Goal: Information Seeking & Learning: Learn about a topic

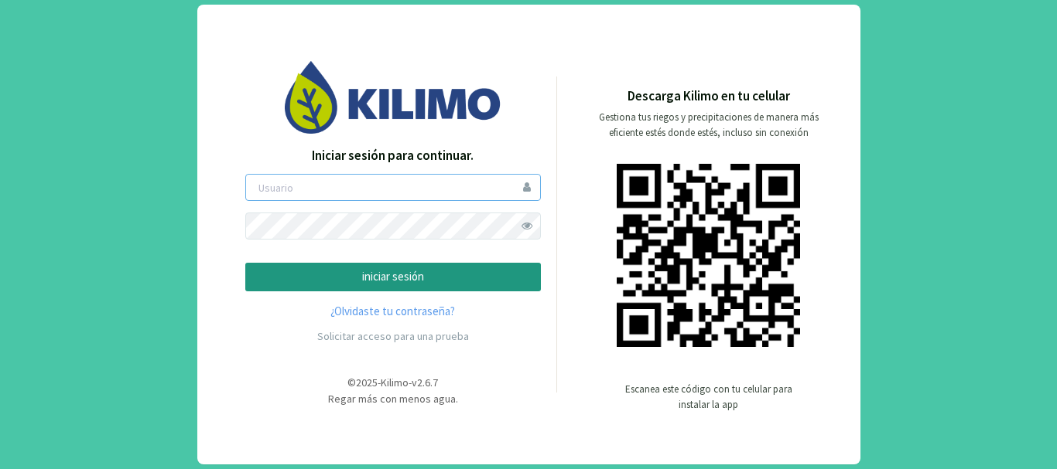
type input "saima"
click at [421, 275] on p "iniciar sesión" at bounding box center [392, 277] width 269 height 18
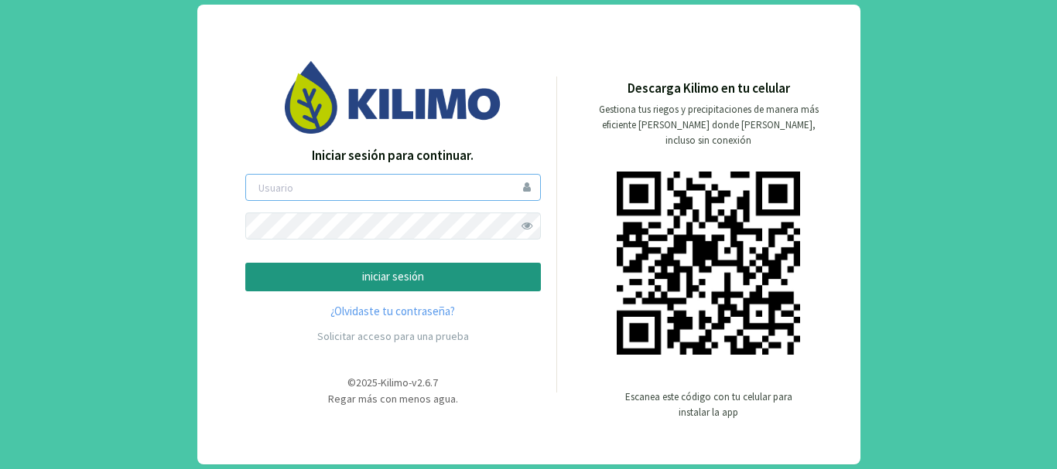
type input "saima"
click at [309, 267] on button "iniciar sesión" at bounding box center [392, 277] width 295 height 29
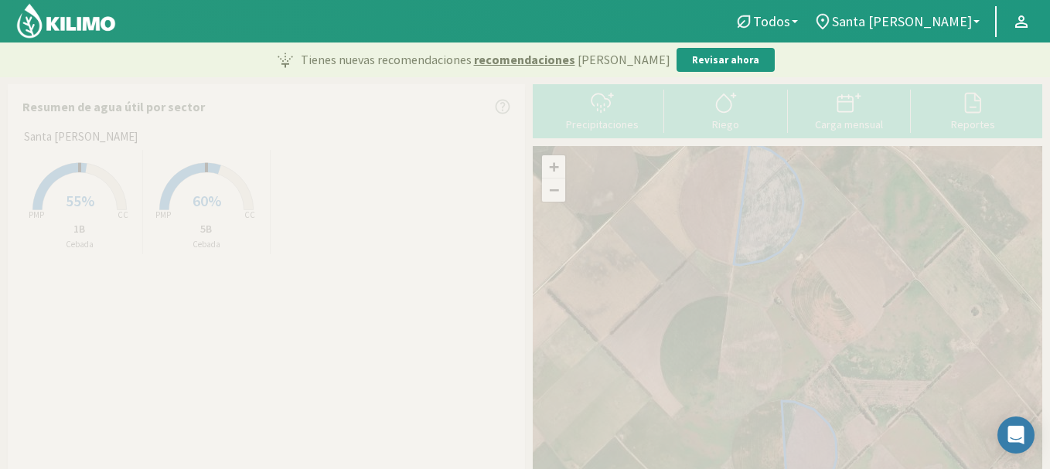
click at [102, 24] on img at bounding box center [65, 20] width 101 height 37
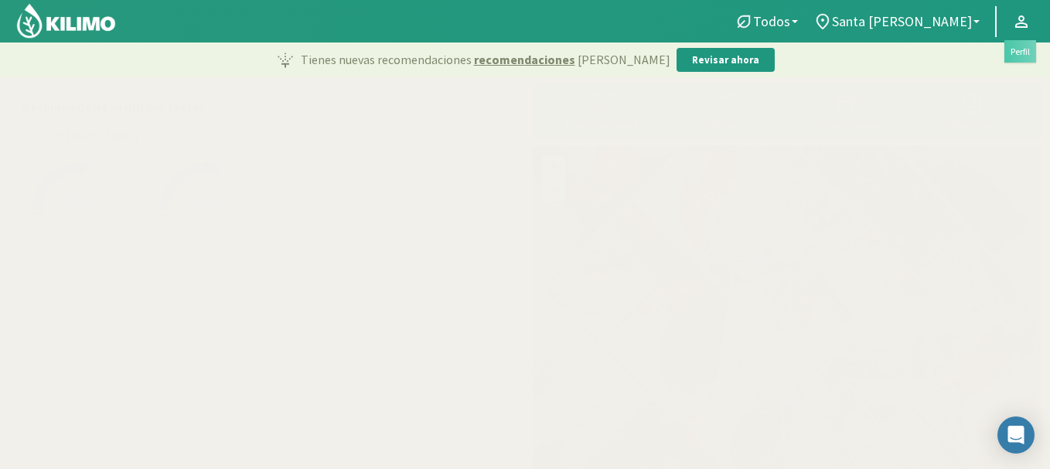
click at [1005, 19] on link at bounding box center [1022, 21] width 34 height 29
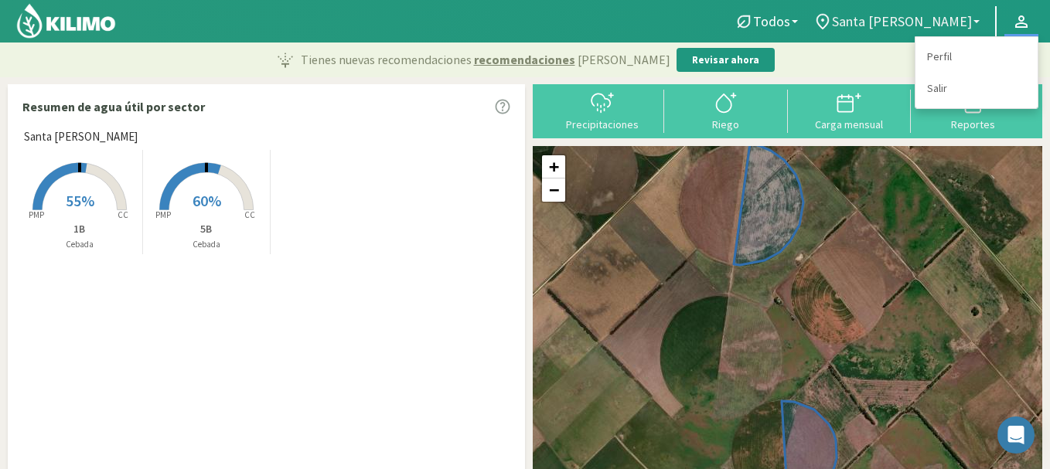
click at [940, 20] on span "Santa Marta" at bounding box center [902, 21] width 140 height 16
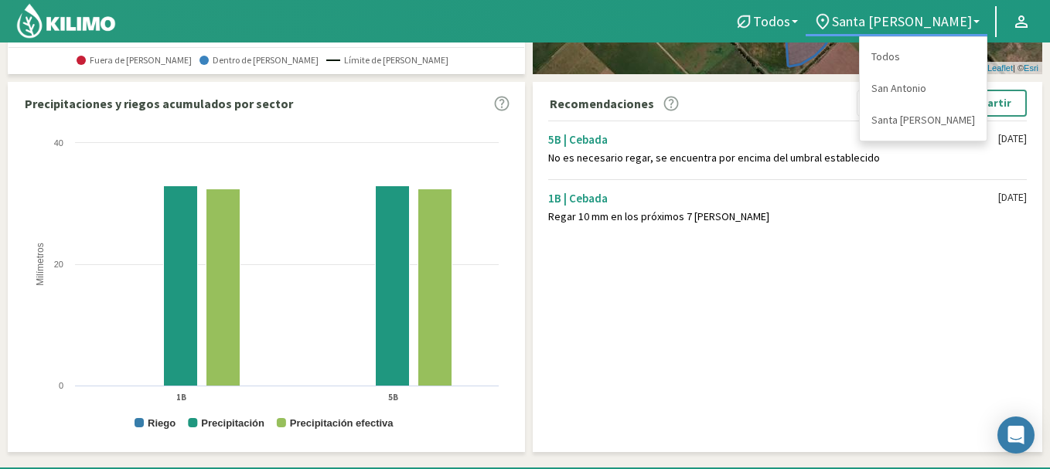
scroll to position [483, 0]
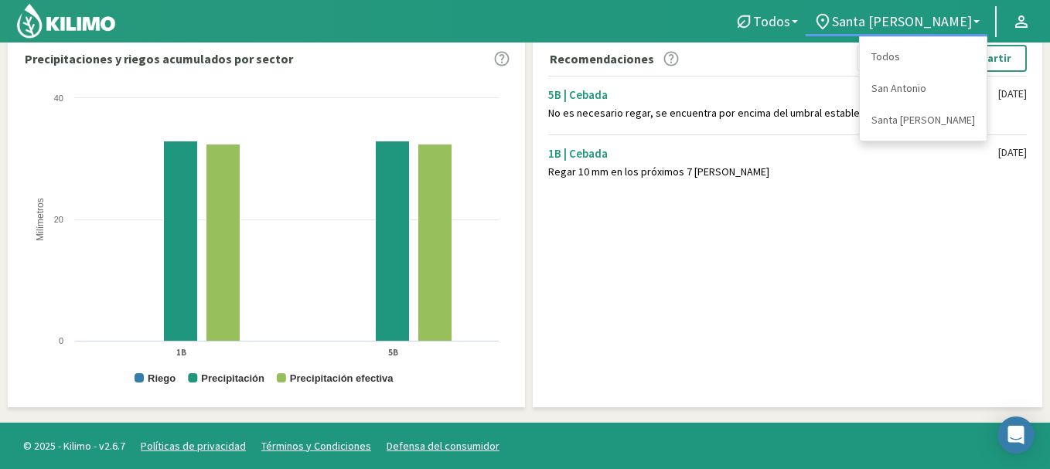
click at [934, 224] on div "Recomendaciones Whatsapp Excel PDF Compartir 5B | Cebada No es necesario regar,…" at bounding box center [788, 222] width 510 height 370
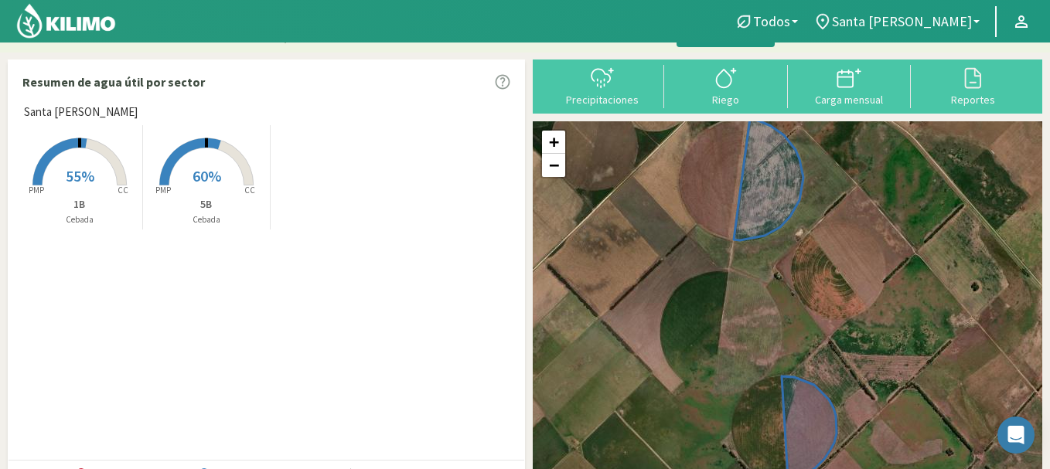
scroll to position [0, 0]
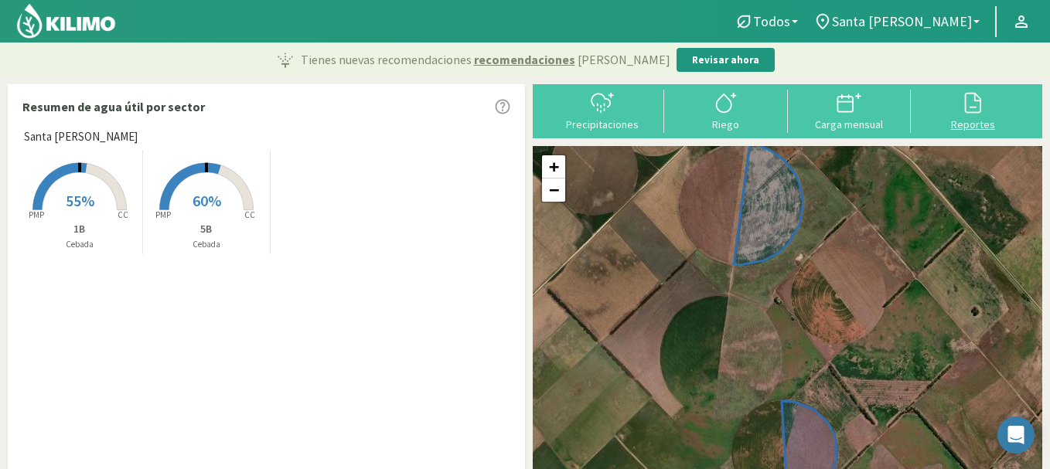
click at [944, 100] on div at bounding box center [973, 102] width 114 height 25
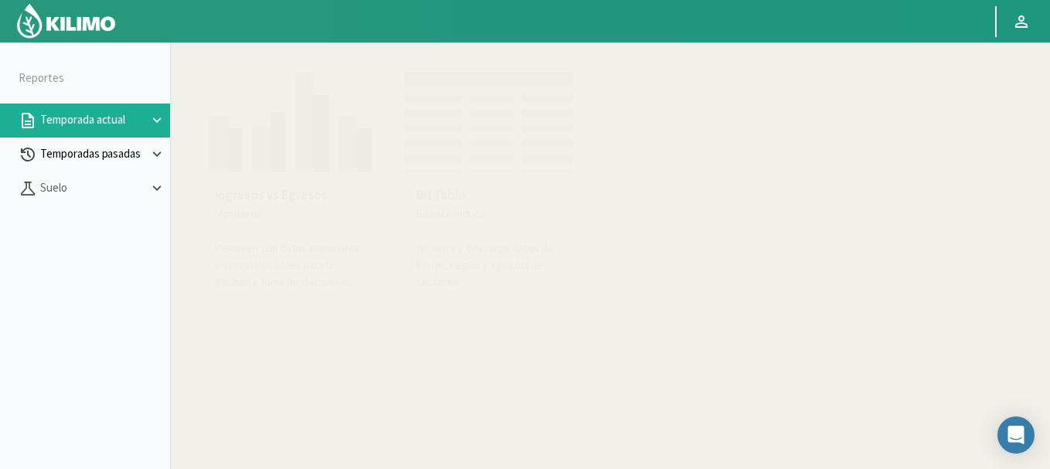
click at [67, 151] on p "Temporadas pasadas" at bounding box center [92, 154] width 111 height 18
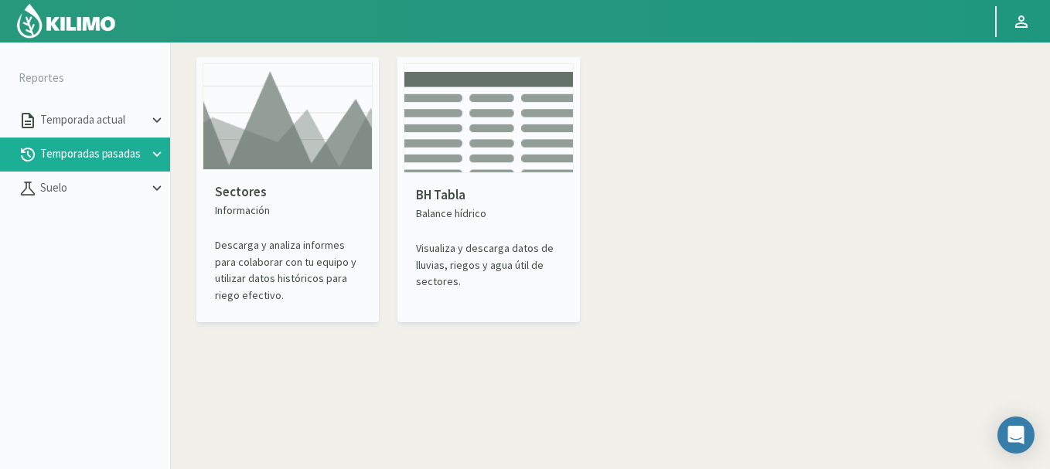
click at [251, 136] on img at bounding box center [288, 116] width 170 height 107
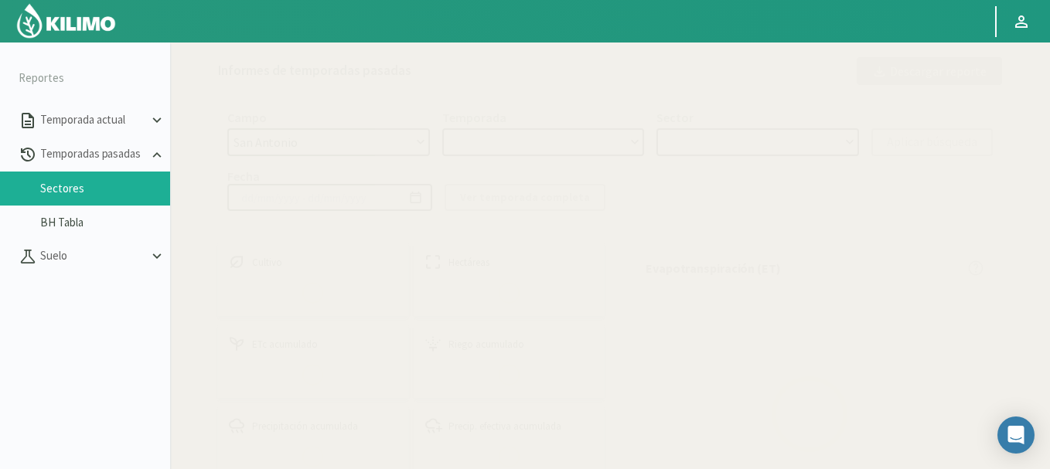
click at [268, 153] on select "San Antonio Santa Marta" at bounding box center [328, 142] width 203 height 28
select select "1: Object"
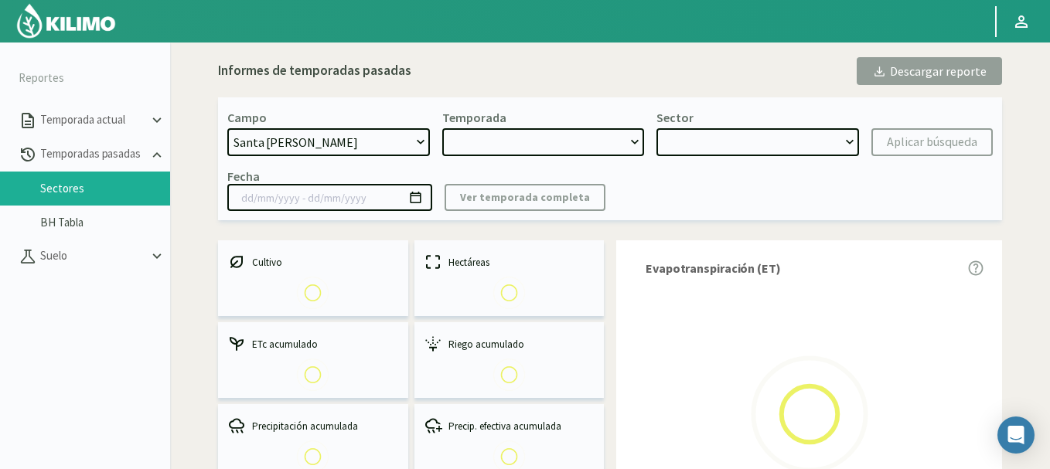
click at [227, 128] on select "San Antonio Santa Marta" at bounding box center [328, 142] width 203 height 28
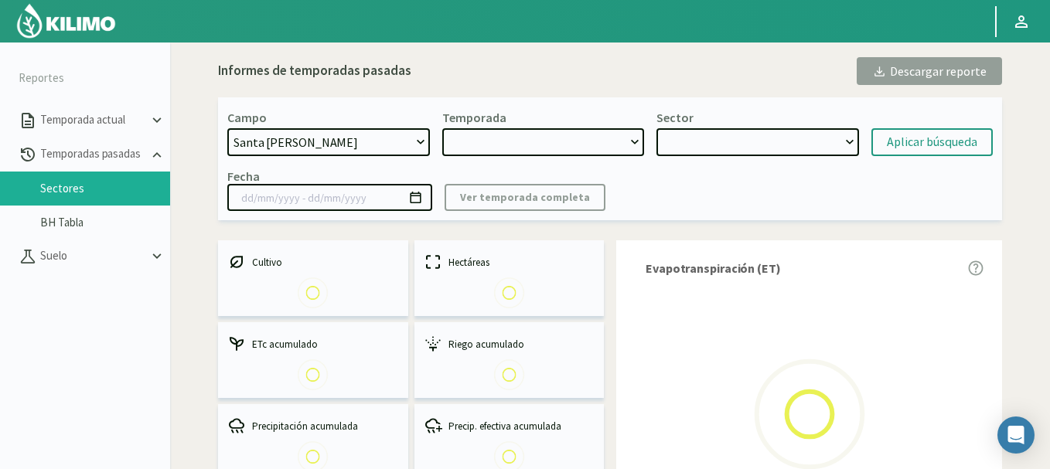
click at [623, 144] on select at bounding box center [543, 142] width 203 height 28
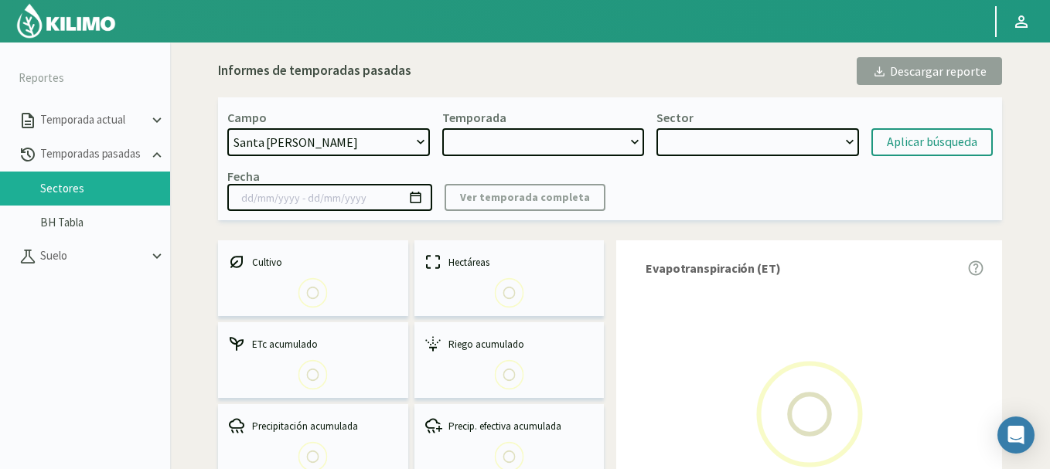
type input "26/11/2024 - 18/06/2025"
select select "0: 2024"
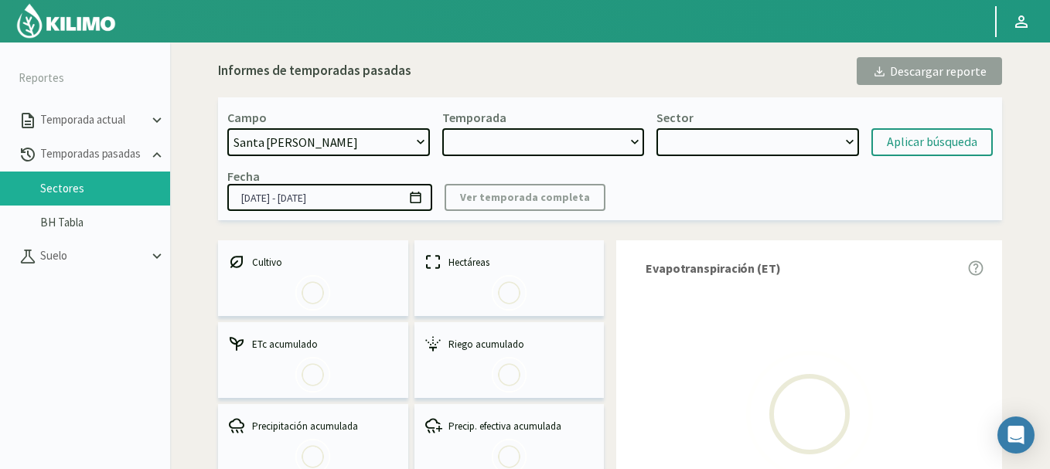
select select "0: Object"
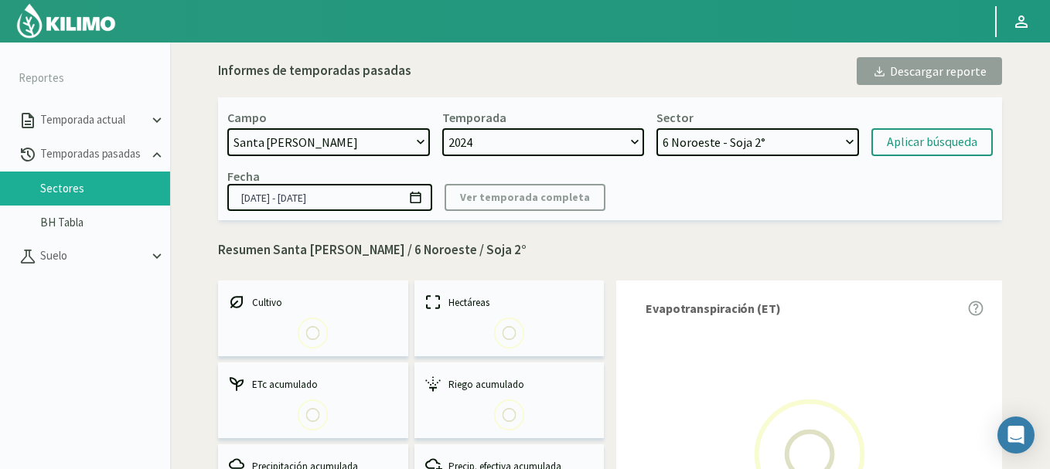
select select "6: 2025"
select select "17: Object"
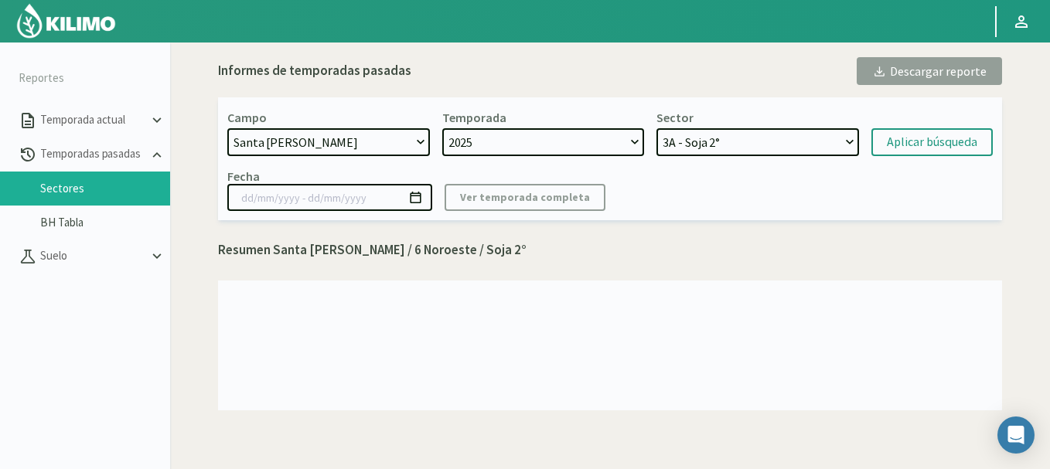
select select "0: 2024"
click at [442, 128] on select "2025 2024 2023 2022 2021 2020 2019" at bounding box center [543, 142] width 203 height 28
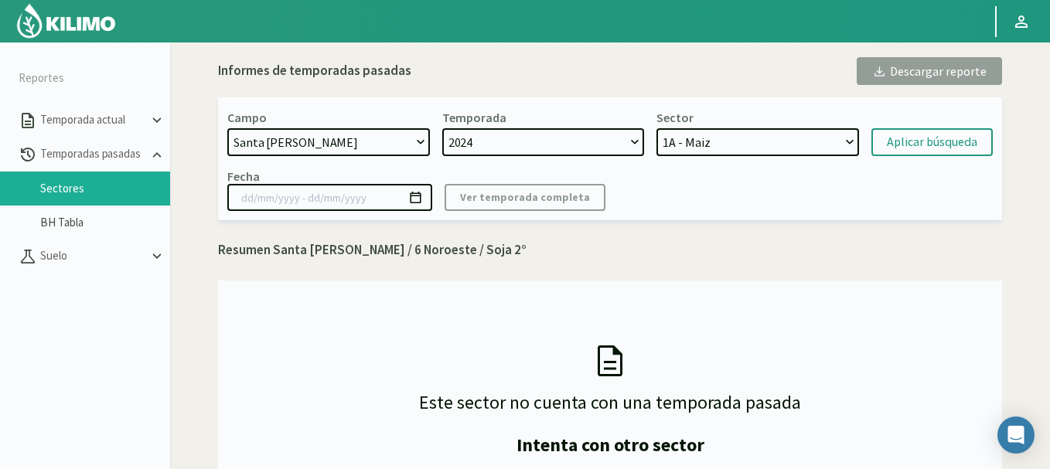
click at [728, 141] on select "1A - Maiz 1B - Girasol 5B - Girasol 3B - Maiz 5A - Cebada 3A - Cebada 3B - Soja…" at bounding box center [758, 142] width 203 height 28
select select "21: Object"
click at [657, 128] on select "1A - Maiz 1B - Girasol 5B - Girasol 3B - Maiz 5A - Cebada 3A - Cebada 3B - Soja…" at bounding box center [758, 142] width 203 height 28
click at [920, 141] on div "Aplicar búsqueda" at bounding box center [932, 142] width 90 height 19
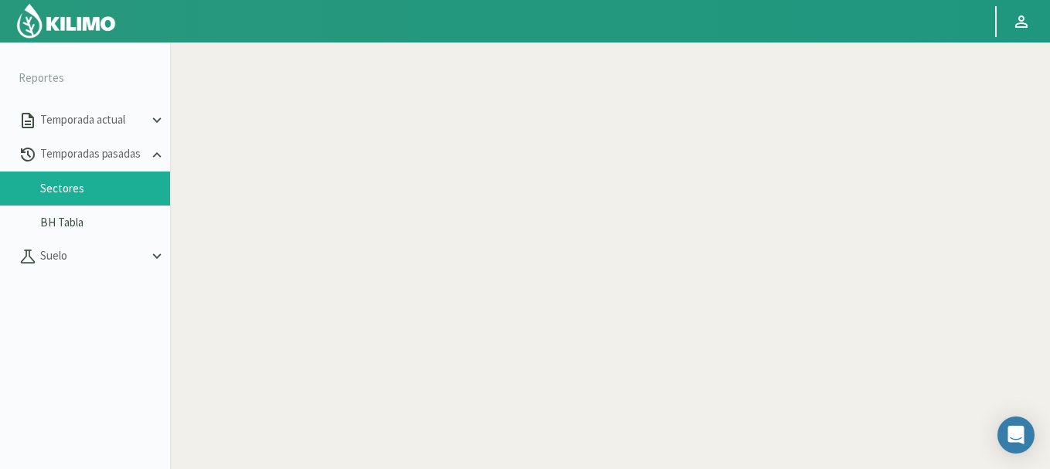
select select "1: Object"
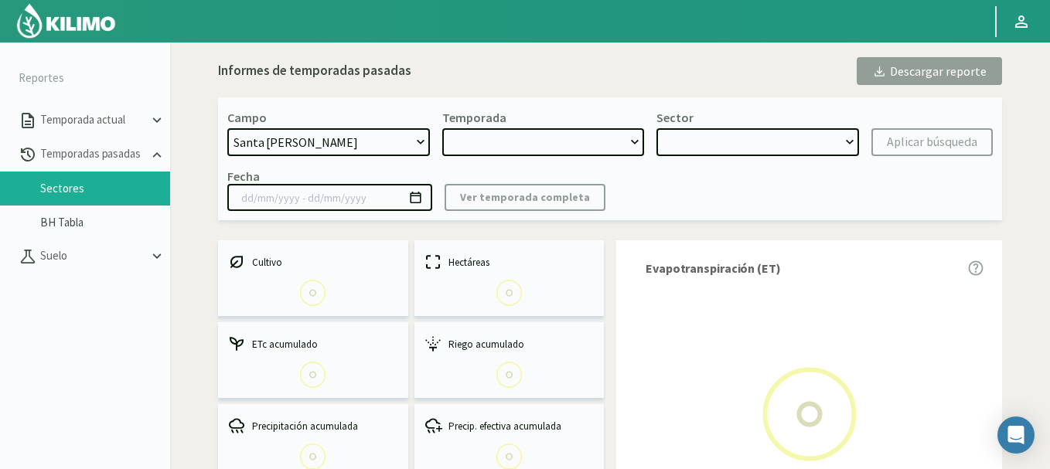
type input "01/10/2024 - 06/06/2025"
select select "1: 2024"
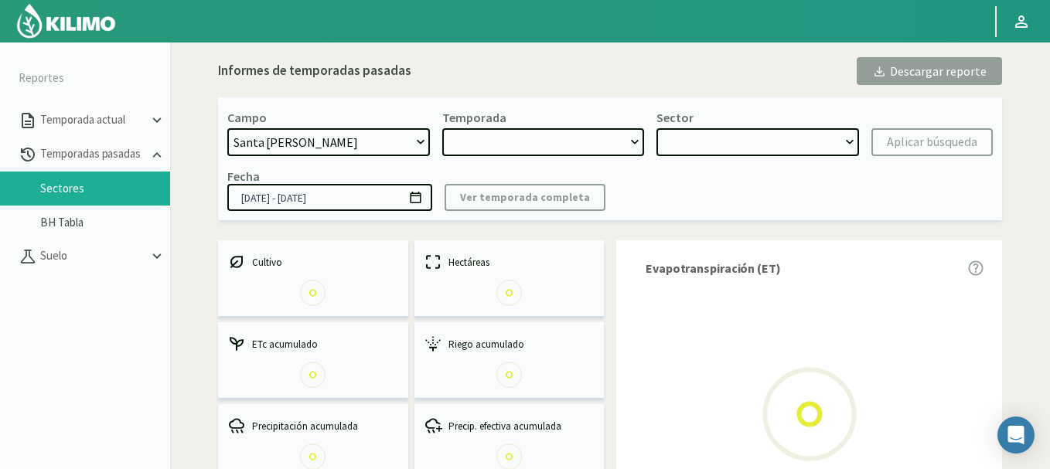
select select "3: Object"
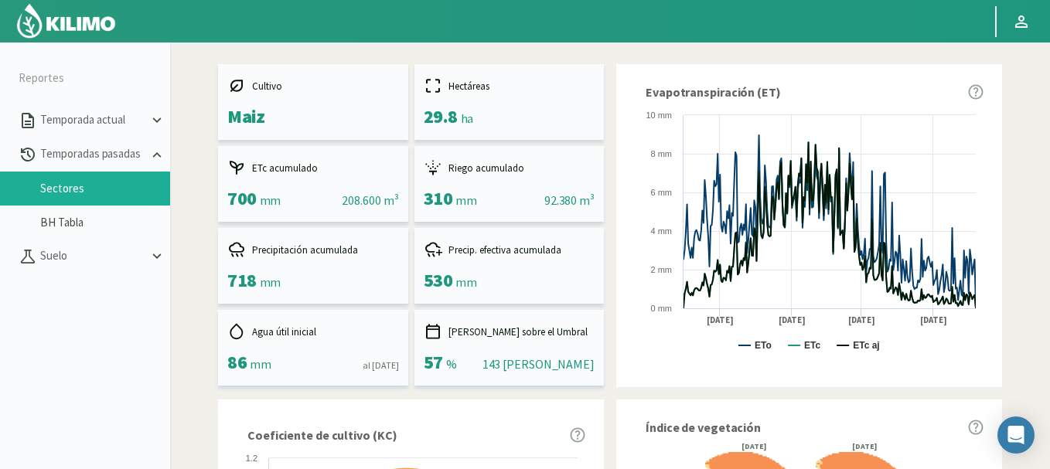
scroll to position [186, 0]
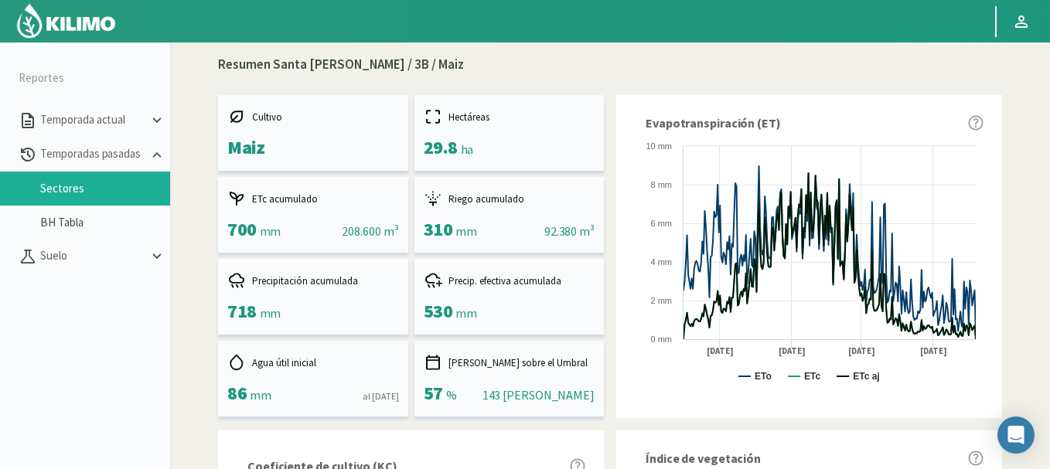
click at [442, 285] on icon at bounding box center [439, 284] width 6 height 6
click at [77, 222] on link "BH Tabla" at bounding box center [105, 223] width 130 height 14
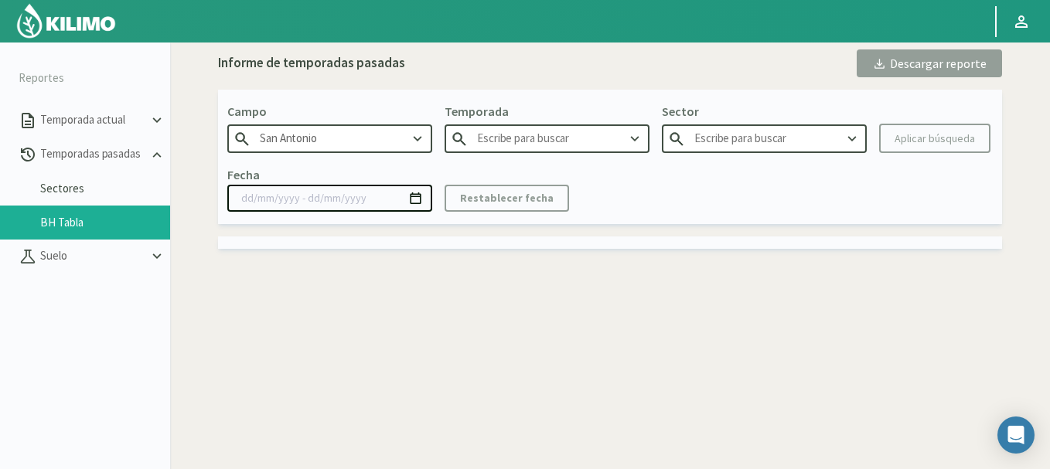
click at [357, 141] on input "San Antonio" at bounding box center [329, 139] width 205 height 29
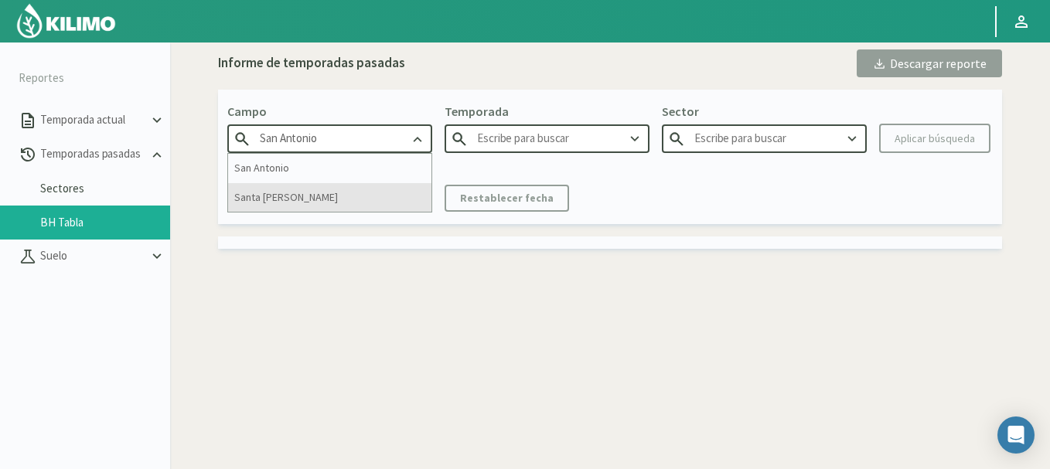
click at [343, 194] on div "Santa Marta" at bounding box center [329, 197] width 203 height 29
type input "Santa Marta"
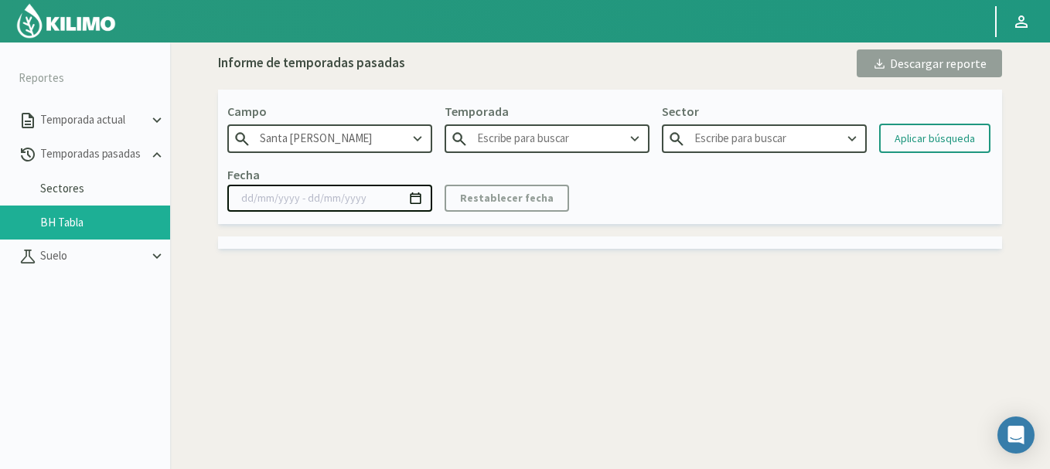
type input "2019"
type input "3B - Girasol"
click at [554, 146] on input "2019" at bounding box center [547, 139] width 205 height 29
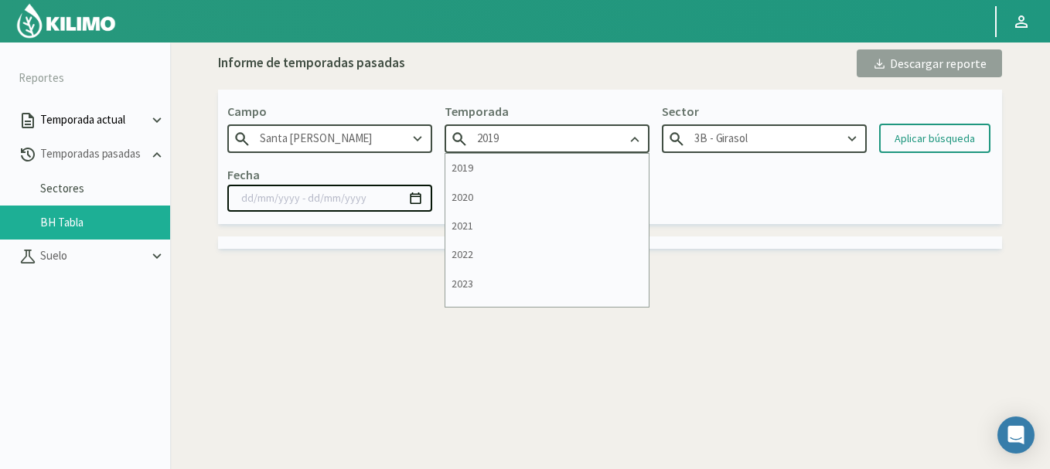
click at [56, 131] on button "Temporada actual" at bounding box center [85, 121] width 170 height 34
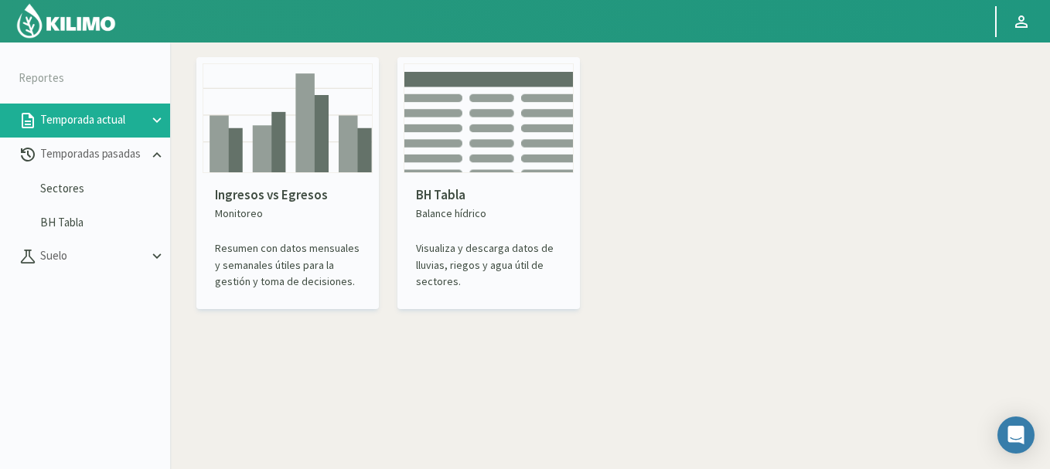
click at [274, 149] on img at bounding box center [288, 118] width 170 height 110
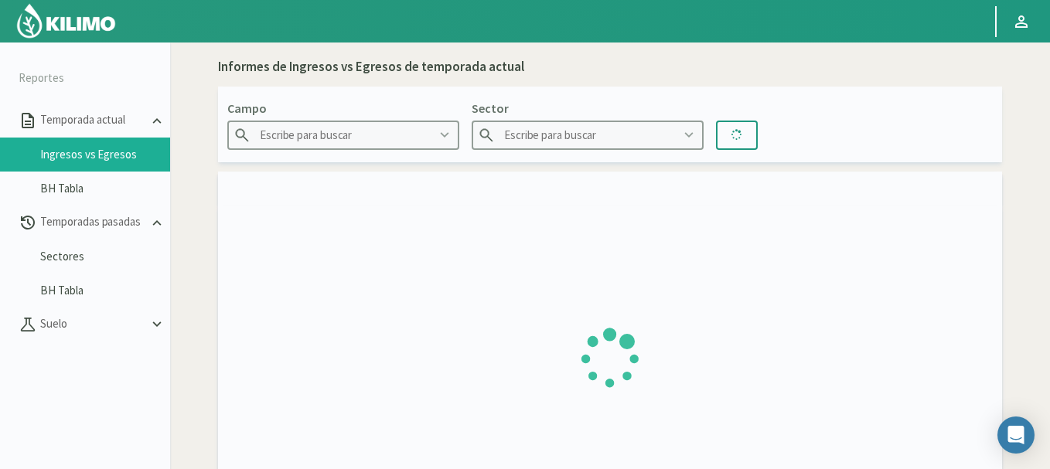
type input "San Antonio"
type input "2 Noreste"
type input "23/06/2025 - 17/08/2025"
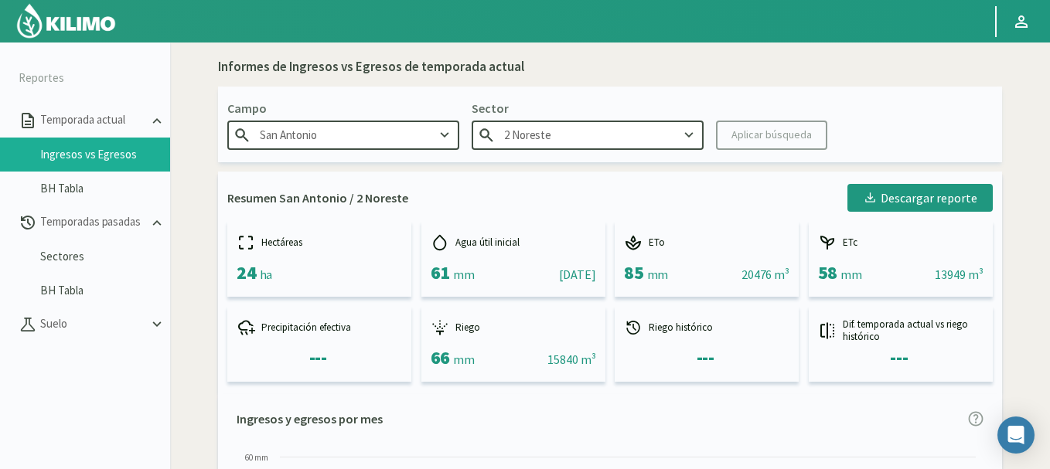
click at [314, 133] on input "San Antonio" at bounding box center [343, 135] width 232 height 29
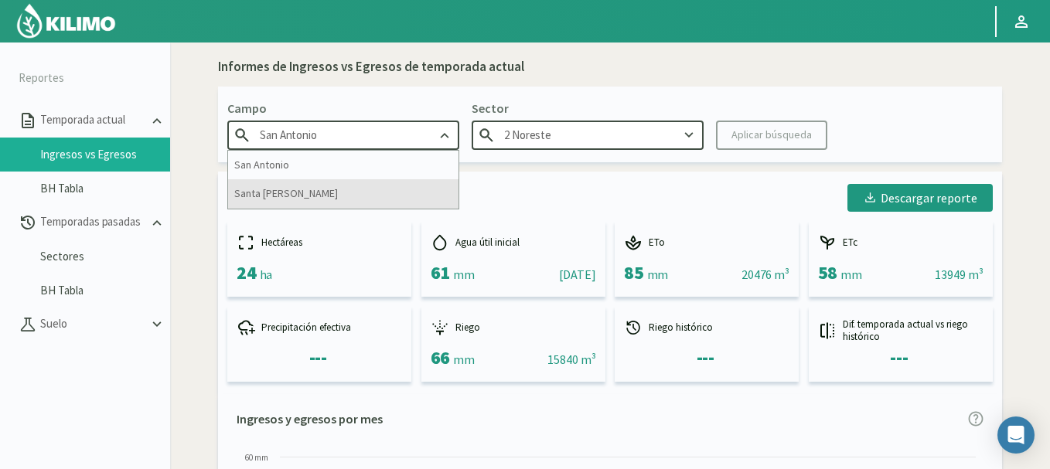
click at [308, 188] on div "Santa Marta" at bounding box center [343, 193] width 230 height 29
type input "Santa Marta"
type input "1B"
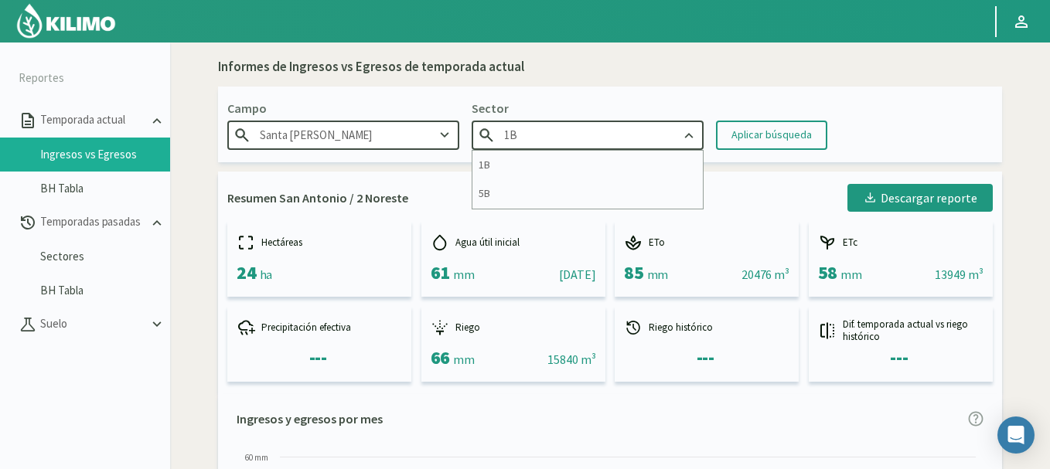
click at [542, 142] on input "1B" at bounding box center [588, 135] width 232 height 29
click at [66, 254] on link "Sectores" at bounding box center [105, 257] width 130 height 14
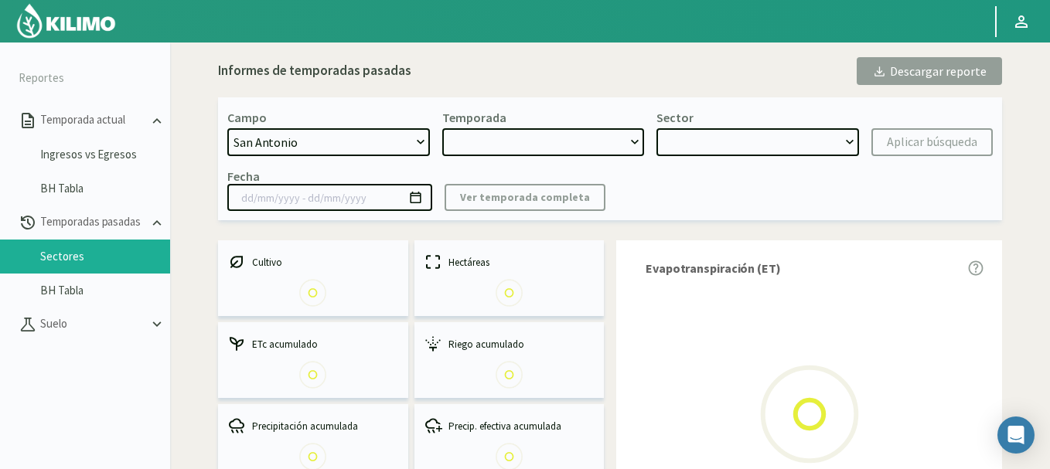
click at [353, 135] on select "San Antonio Santa Marta" at bounding box center [328, 142] width 203 height 28
select select "1: Object"
click at [227, 128] on select "San Antonio Santa Marta" at bounding box center [328, 142] width 203 height 28
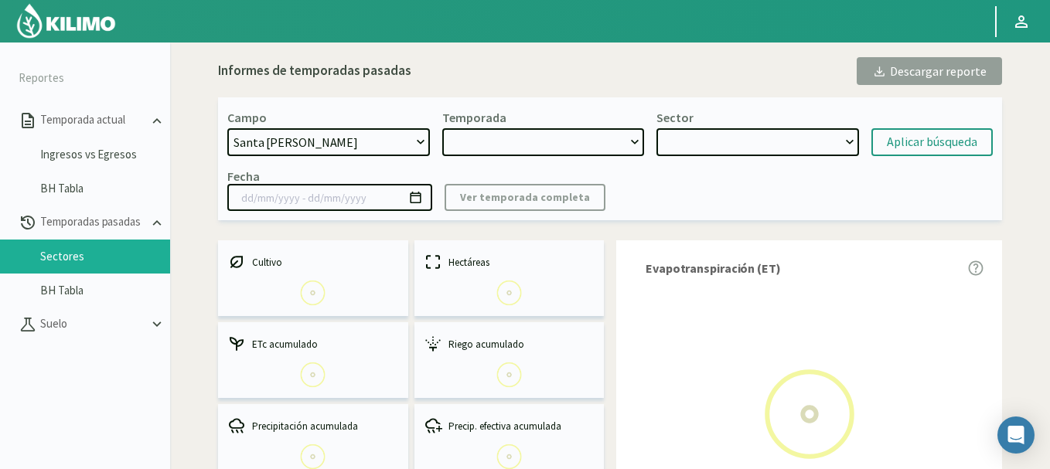
type input "26/11/2024 - 18/06/2025"
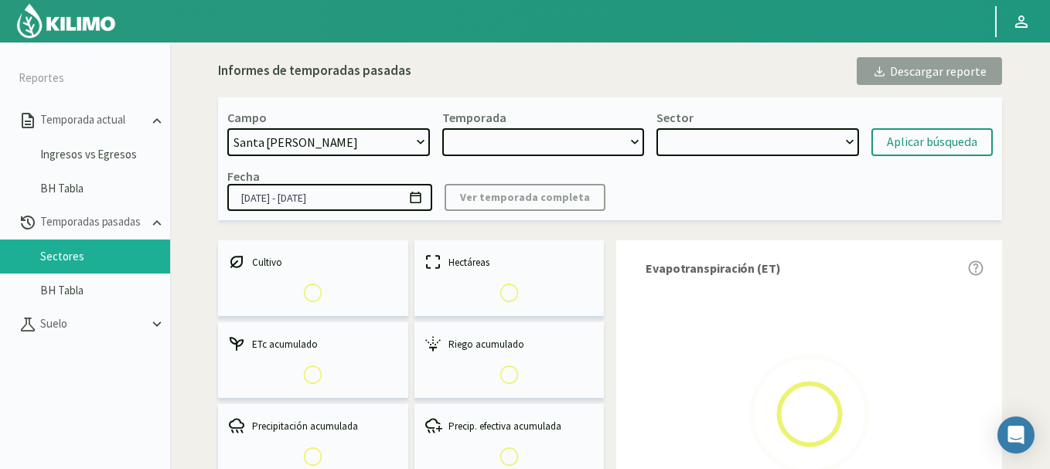
select select "0: 2024"
select select "0: Object"
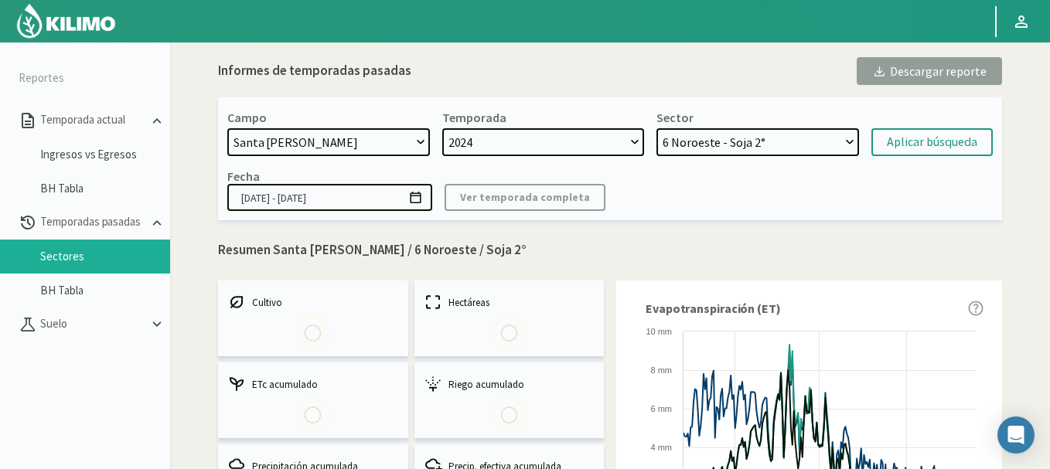
select select "6: 2025"
select select "17: Object"
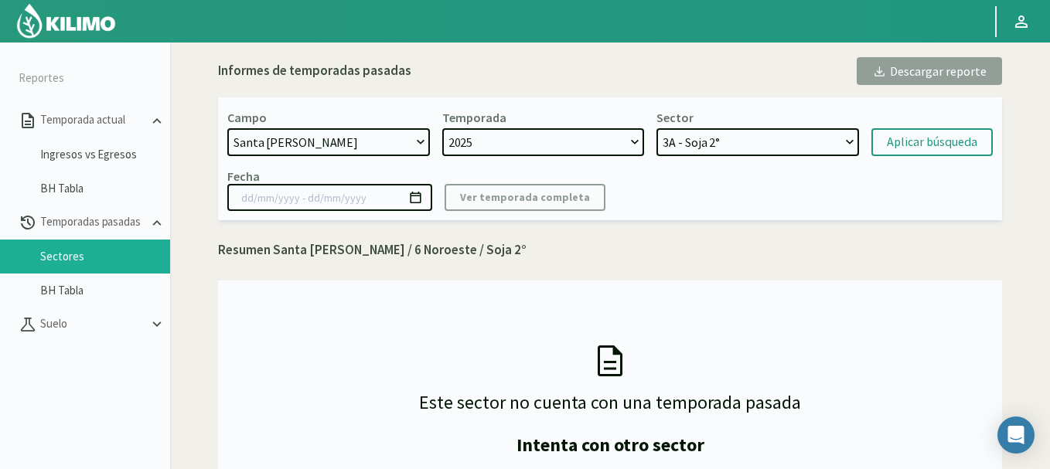
click at [579, 142] on select "2025 2024 2023 2022 2021 2020 2019" at bounding box center [543, 142] width 203 height 28
select select "0: 2024"
click at [442, 128] on select "2025 2024 2023 2022 2021 2020 2019" at bounding box center [543, 142] width 203 height 28
click at [705, 142] on select "1A - Maiz 1B - Girasol 5B - Girasol 3B - Maiz 5A - Cebada 3A - Cebada 3B - Soja…" at bounding box center [758, 142] width 203 height 28
select select "21: Object"
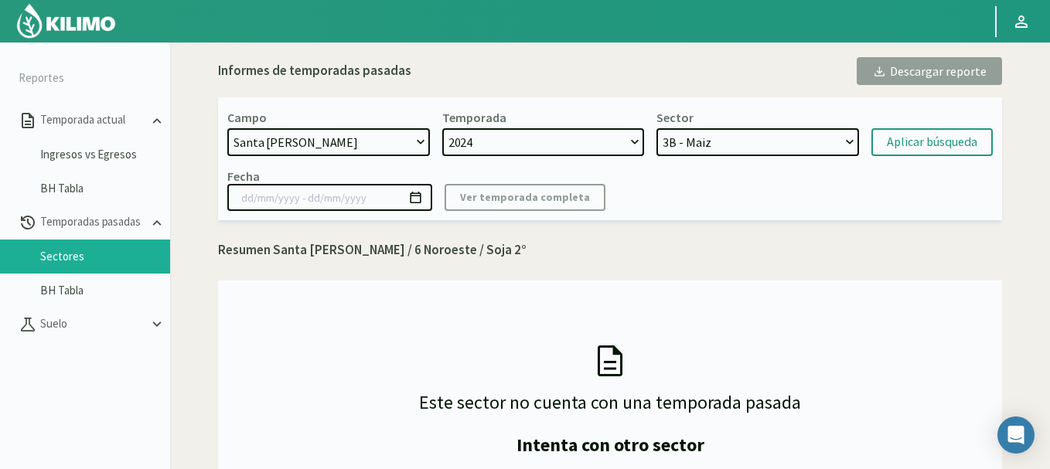
click at [657, 128] on select "1A - Maiz 1B - Girasol 5B - Girasol 3B - Maiz 5A - Cebada 3A - Cebada 3B - Soja…" at bounding box center [758, 142] width 203 height 28
click at [910, 136] on div "Aplicar búsqueda" at bounding box center [932, 142] width 90 height 19
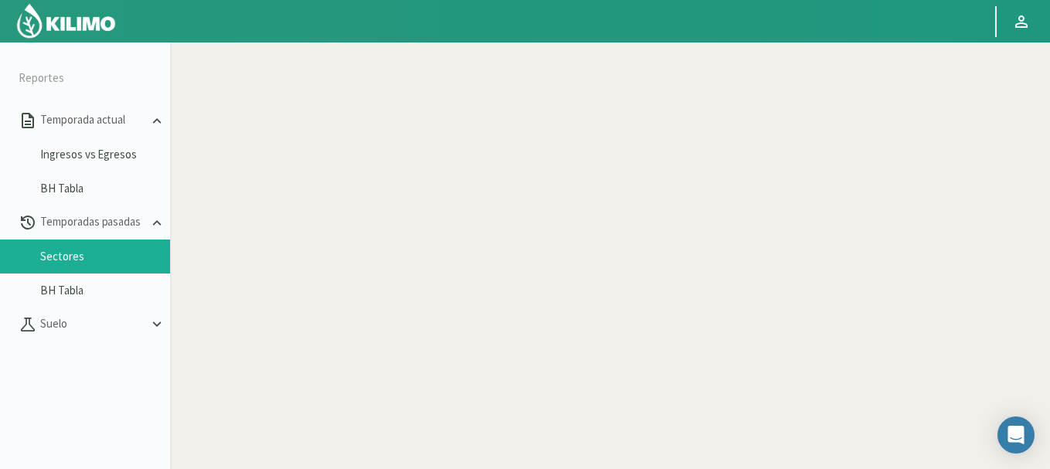
select select "1: Object"
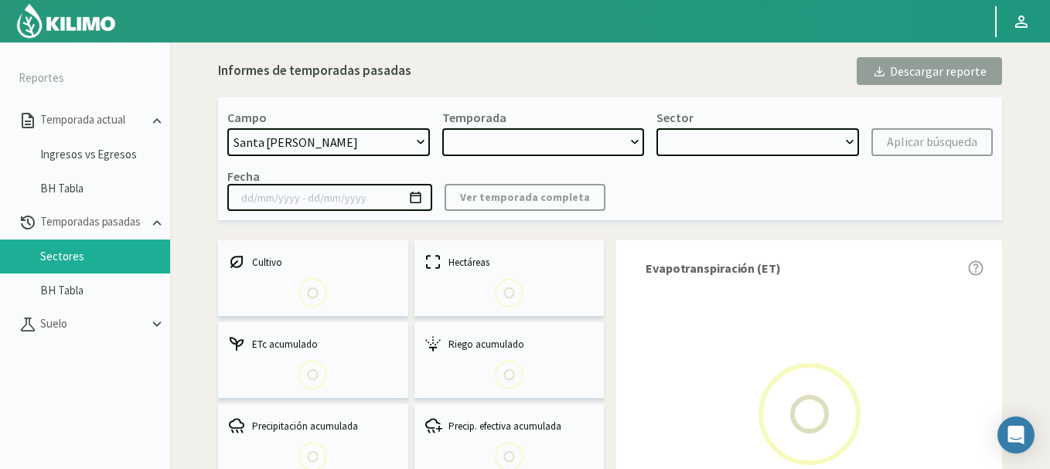
type input "01/10/2024 - 06/06/2025"
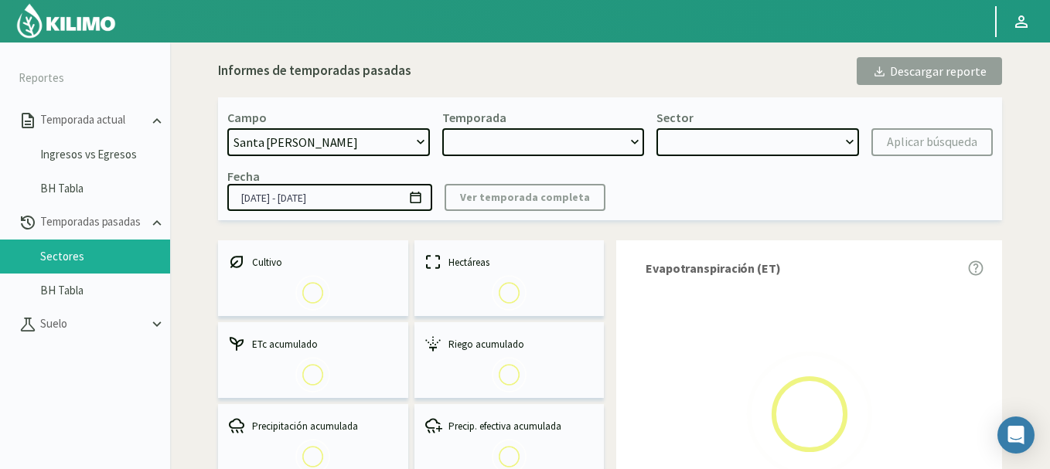
select select "1: 2024"
select select "3: Object"
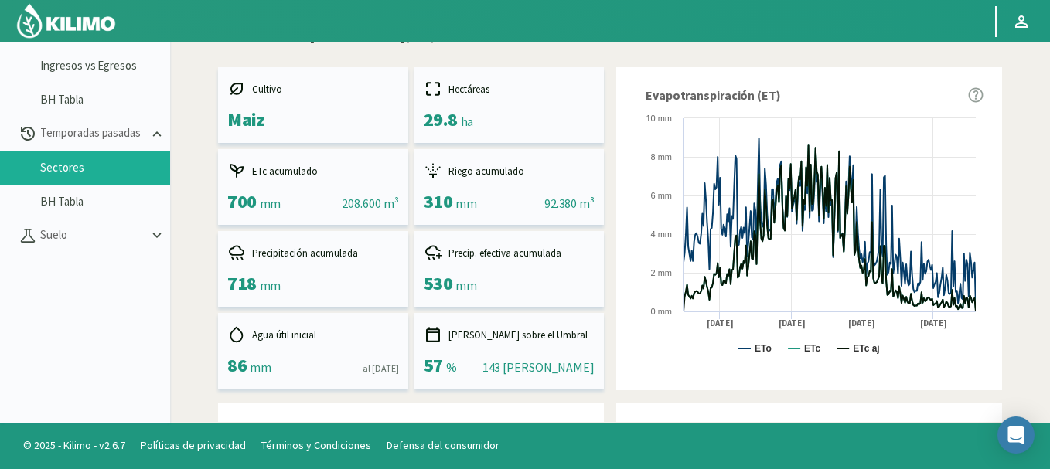
scroll to position [124, 0]
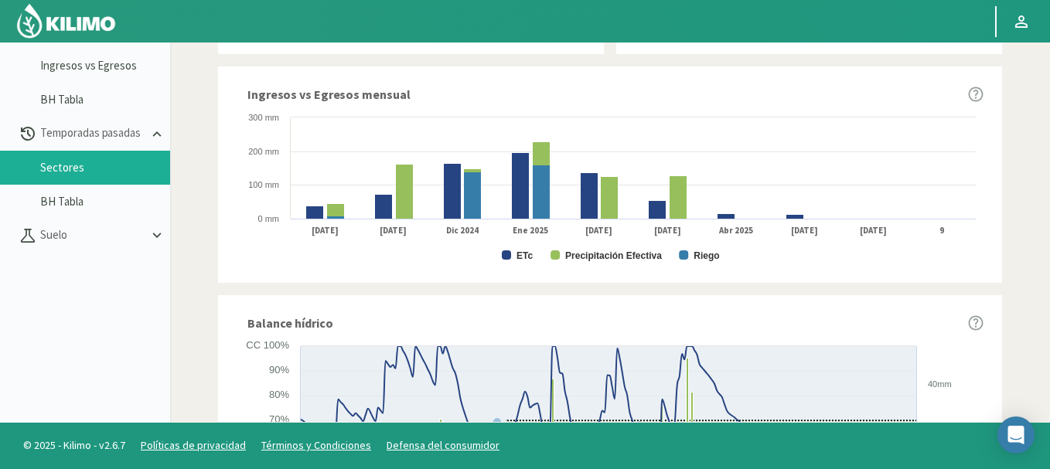
scroll to position [712, 0]
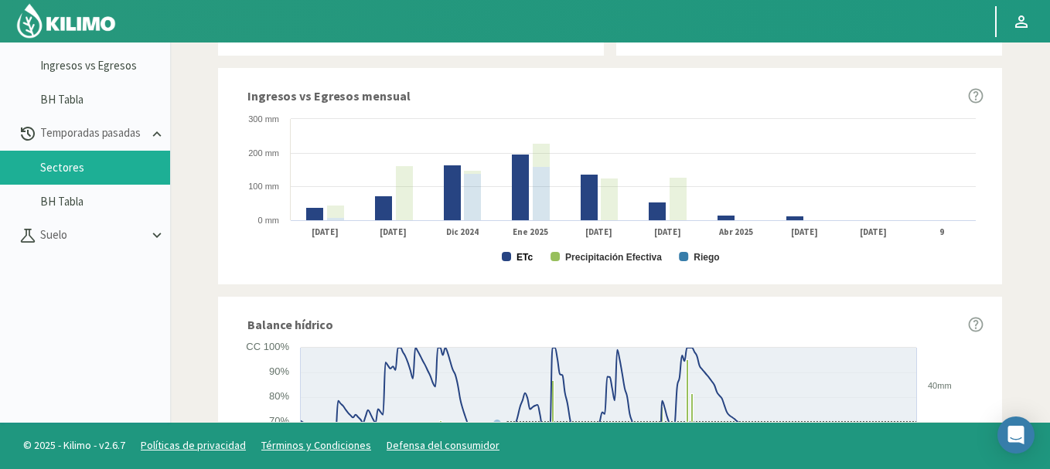
click at [506, 253] on rect at bounding box center [506, 256] width 9 height 9
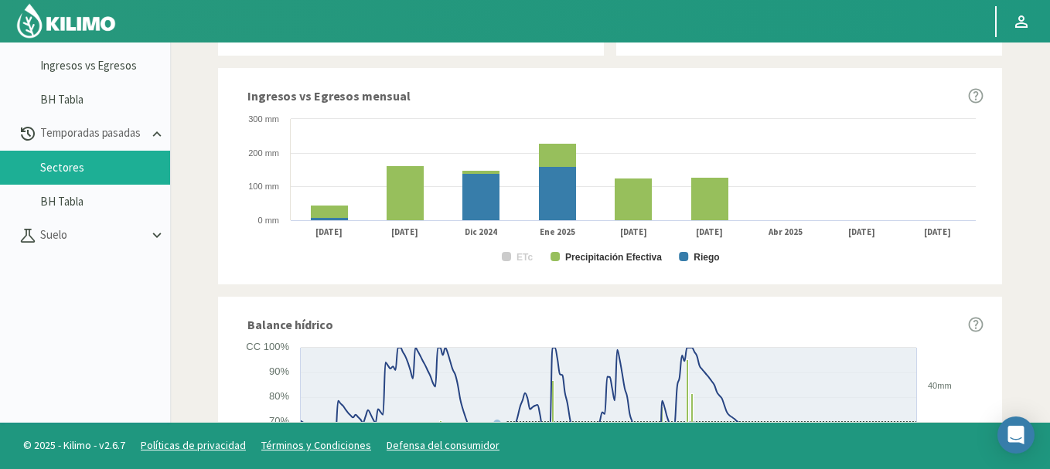
click at [506, 253] on rect at bounding box center [506, 256] width 9 height 9
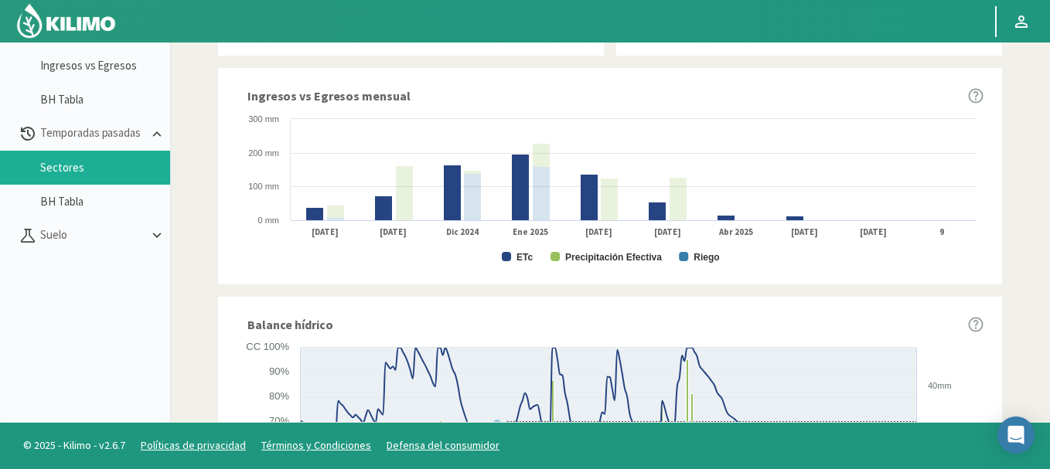
click at [506, 253] on rect at bounding box center [506, 256] width 9 height 9
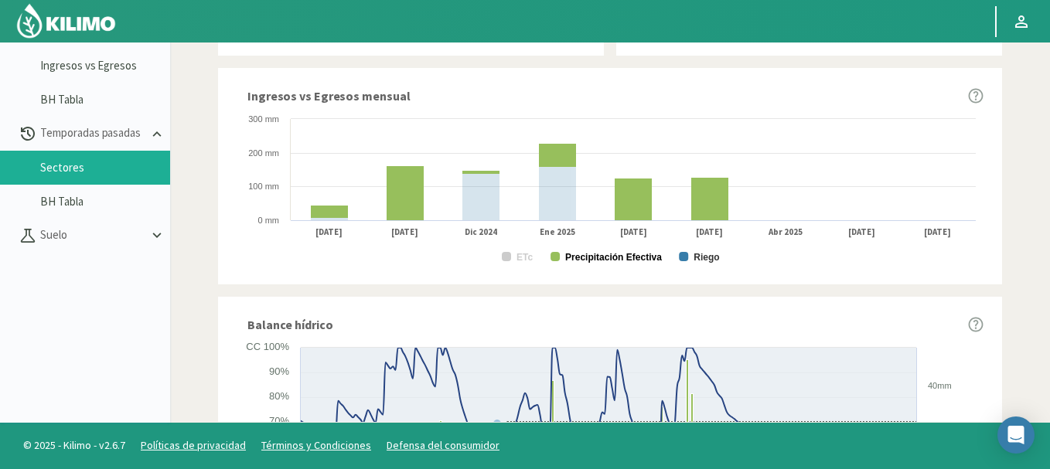
click at [558, 254] on rect at bounding box center [555, 256] width 9 height 9
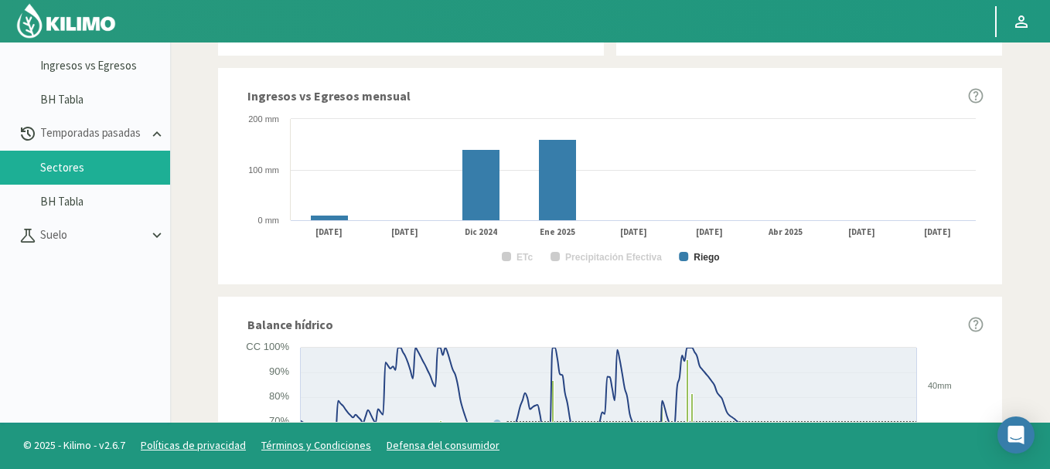
click at [558, 254] on rect at bounding box center [555, 256] width 9 height 9
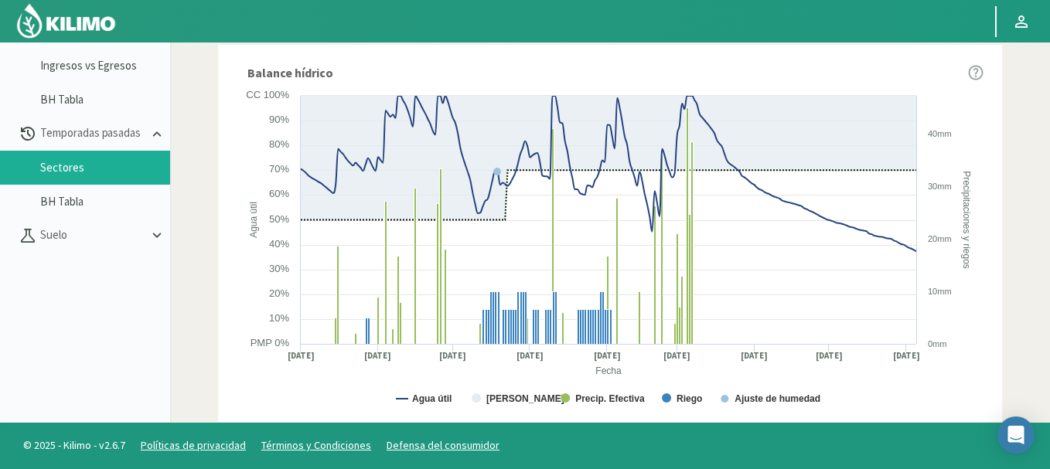
scroll to position [990, 0]
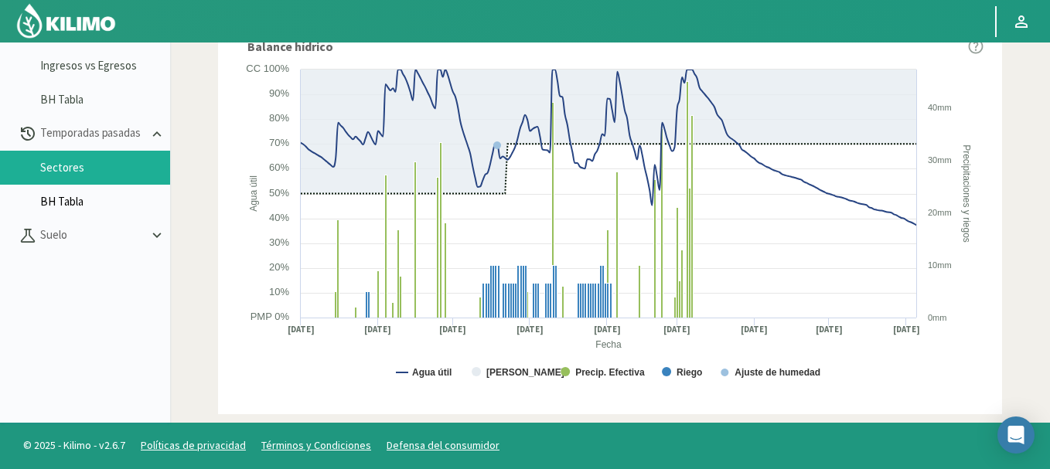
click at [70, 205] on link "BH Tabla" at bounding box center [105, 202] width 130 height 14
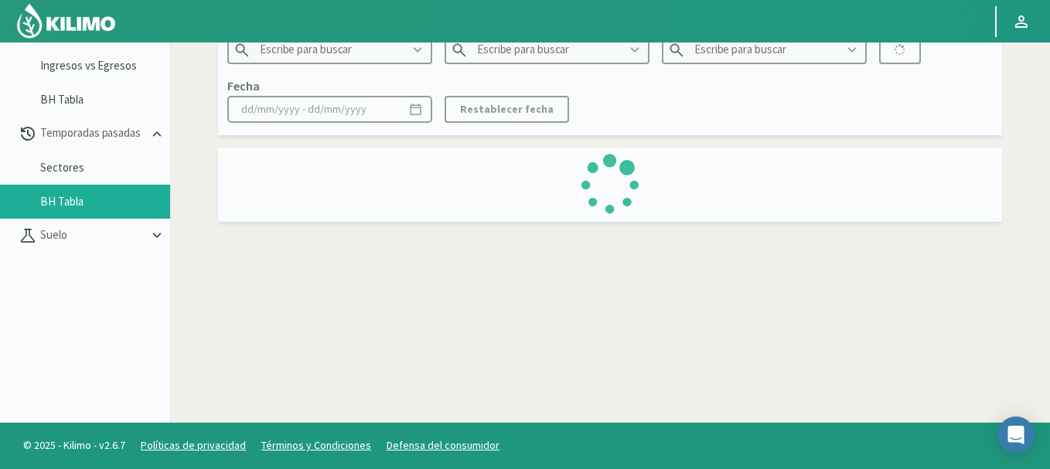
type input "San Antonio"
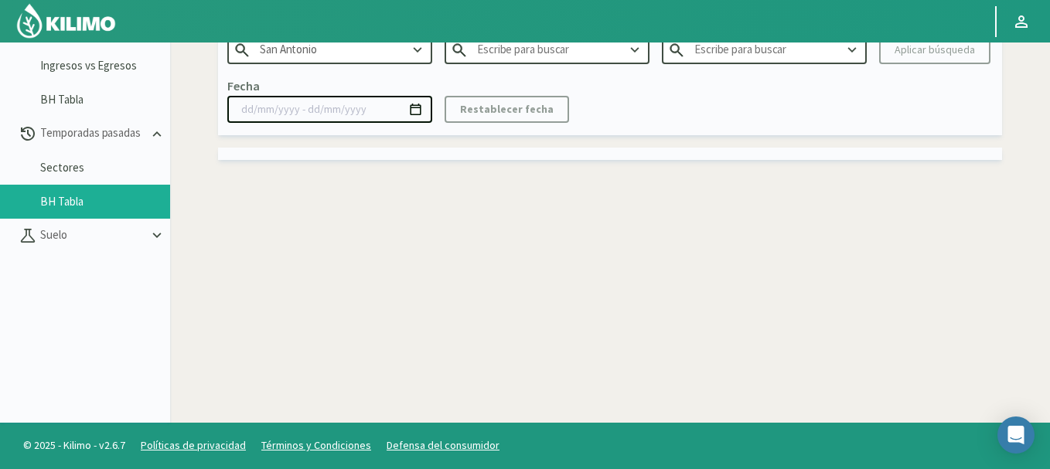
scroll to position [58, 0]
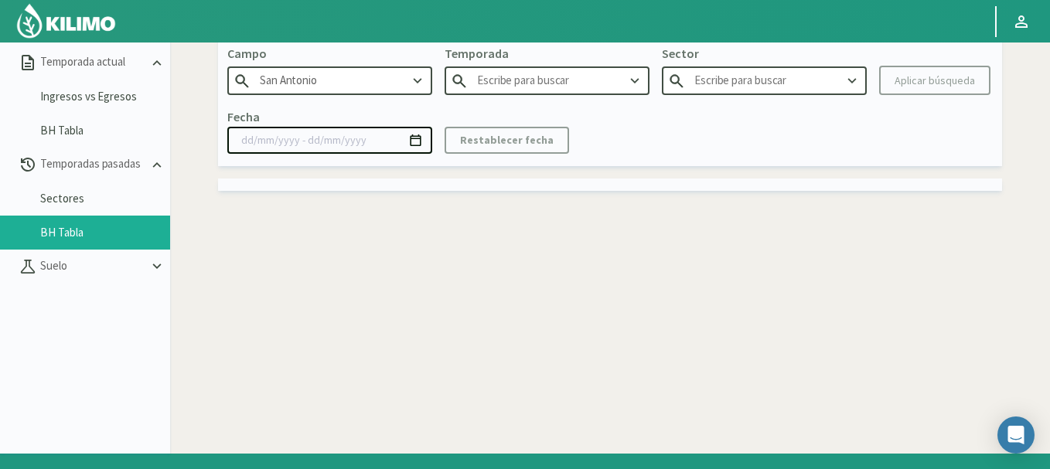
click at [414, 80] on icon at bounding box center [417, 81] width 17 height 17
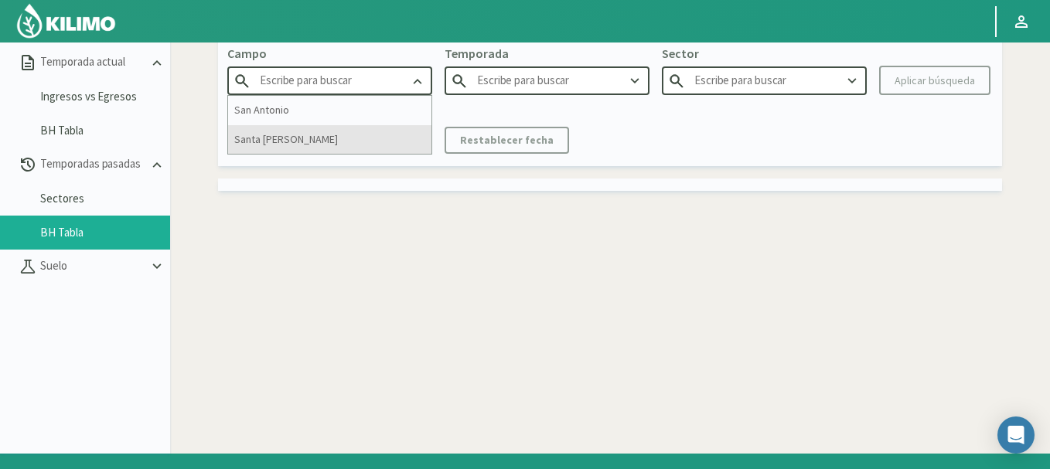
click at [329, 134] on div "Santa Marta" at bounding box center [329, 139] width 203 height 29
type input "Santa Marta"
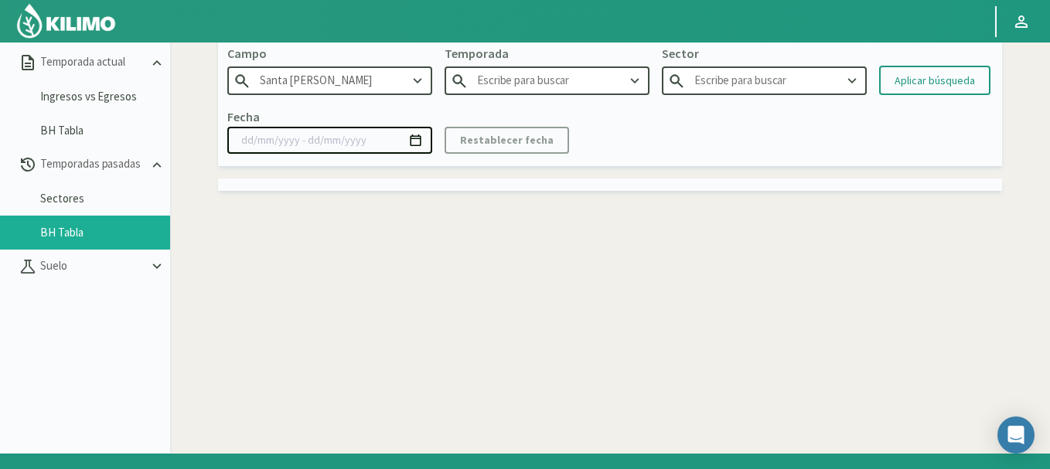
type input "2019"
type input "3B - Girasol"
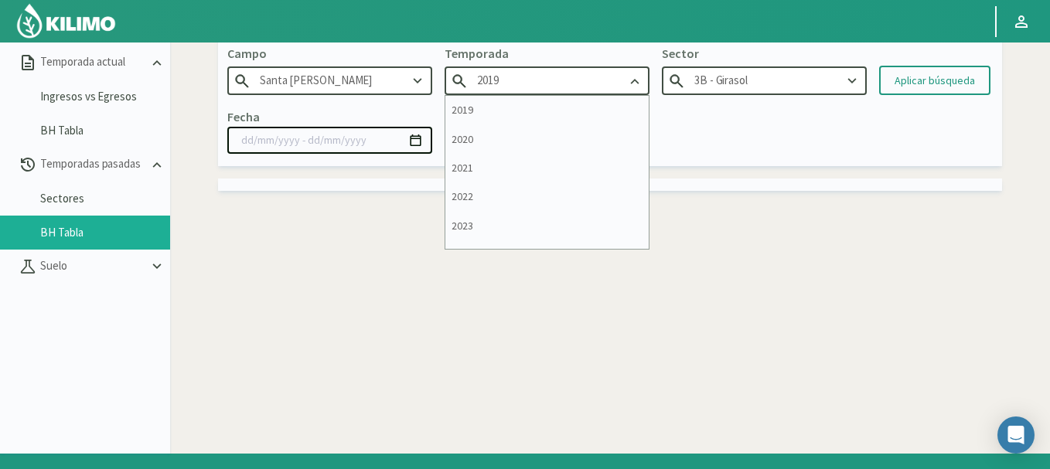
click at [600, 84] on input "2019" at bounding box center [547, 81] width 205 height 29
click at [584, 216] on div "2023" at bounding box center [546, 226] width 203 height 29
type input "2023"
type input "3B - Cebada"
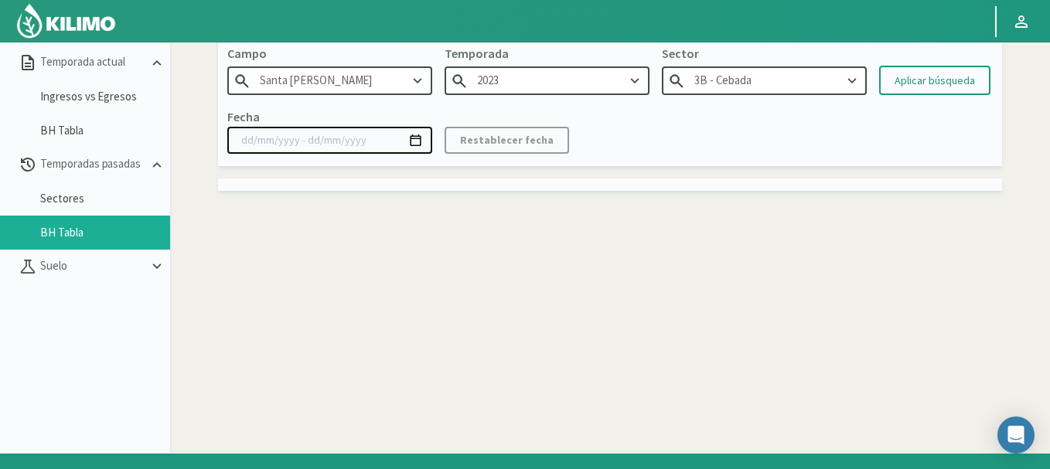
click at [119, 186] on li "Sectores" at bounding box center [85, 199] width 170 height 34
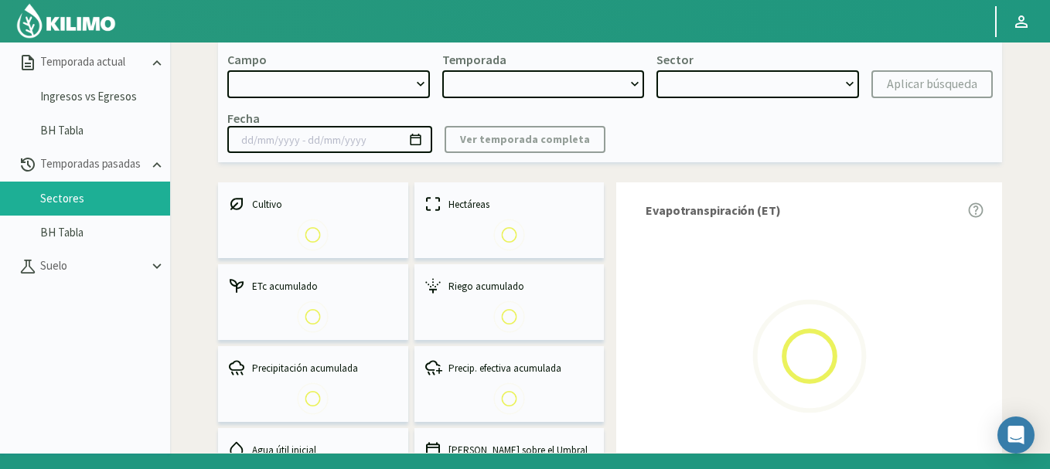
select select "0: Object"
type input "26/11/2024 - 18/06/2025"
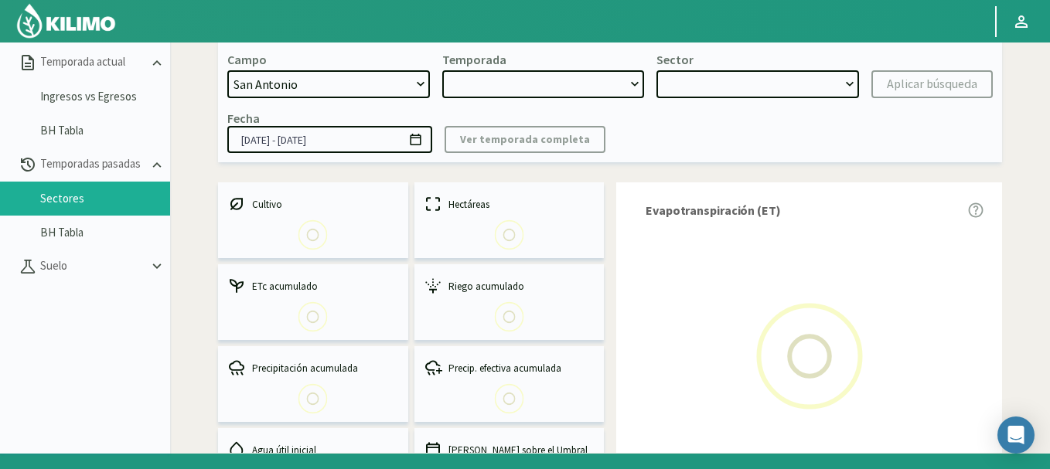
select select "0: 2024"
select select "0: Object"
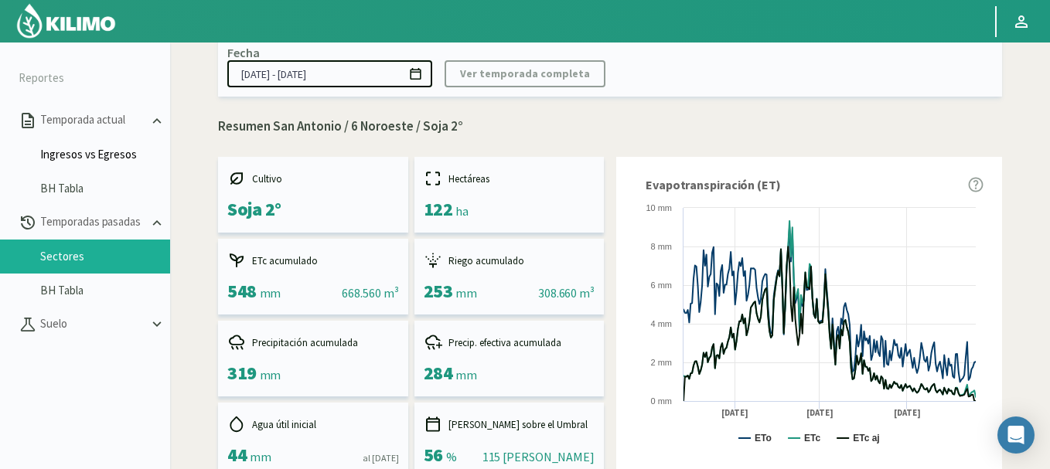
click at [76, 158] on link "Ingresos vs Egresos" at bounding box center [105, 155] width 130 height 14
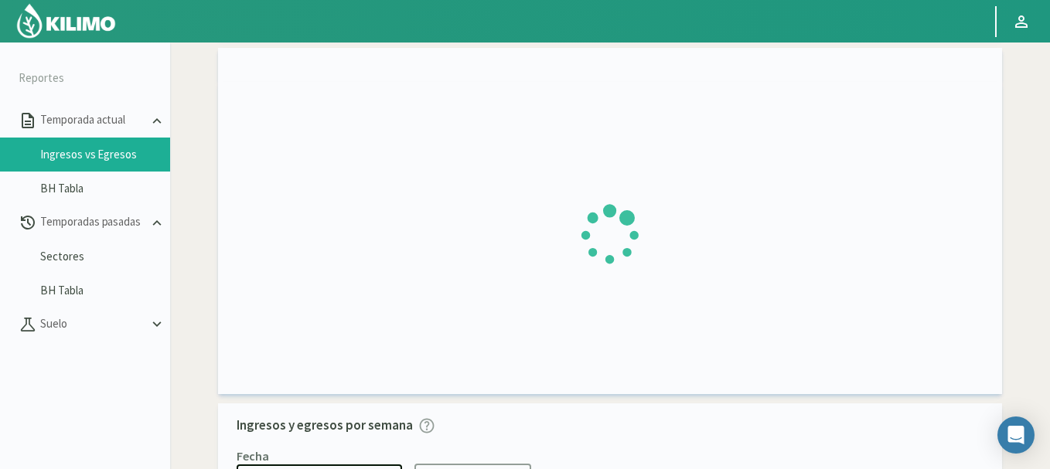
type input "San Antonio"
type input "2 Noreste"
type input "23/06/2025 - 17/08/2025"
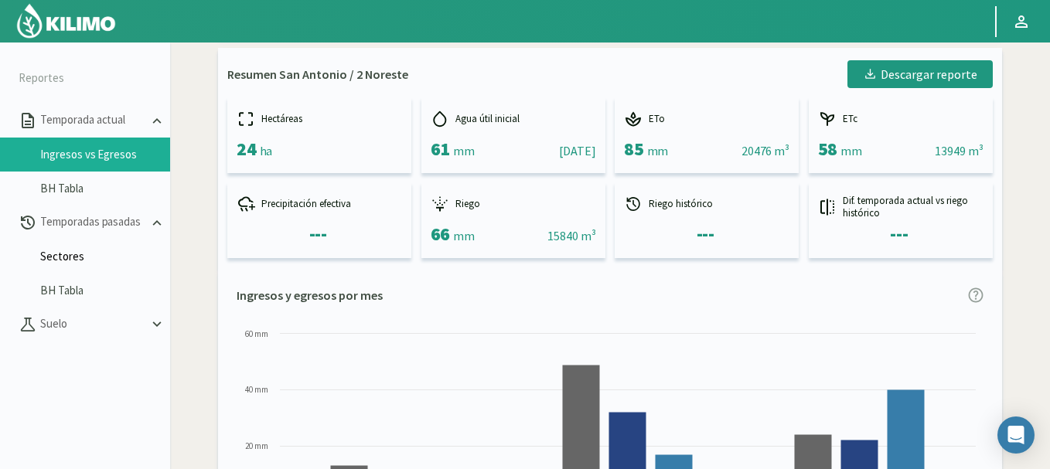
click at [75, 251] on link "Sectores" at bounding box center [105, 257] width 130 height 14
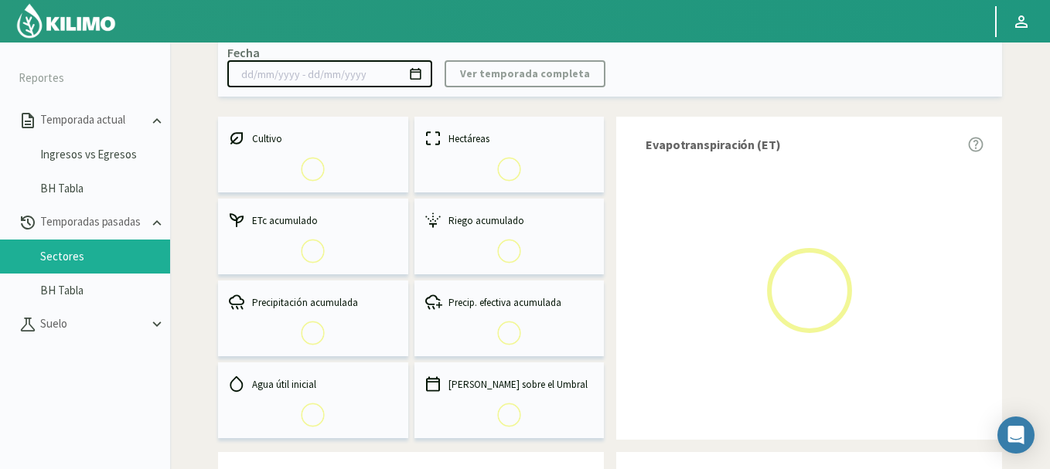
select select "0: Object"
type input "26/11/2024 - 18/06/2025"
select select "0: 2024"
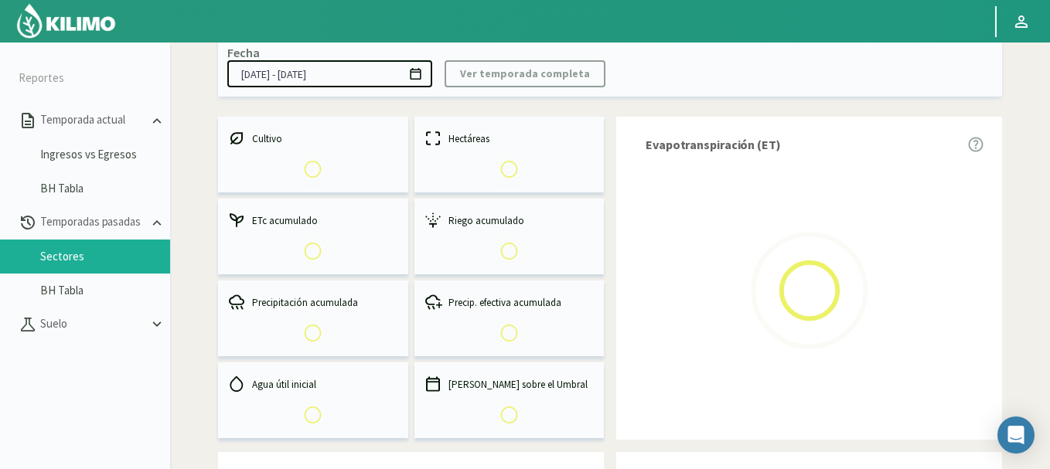
select select "0: Object"
